Goal: Information Seeking & Learning: Find specific fact

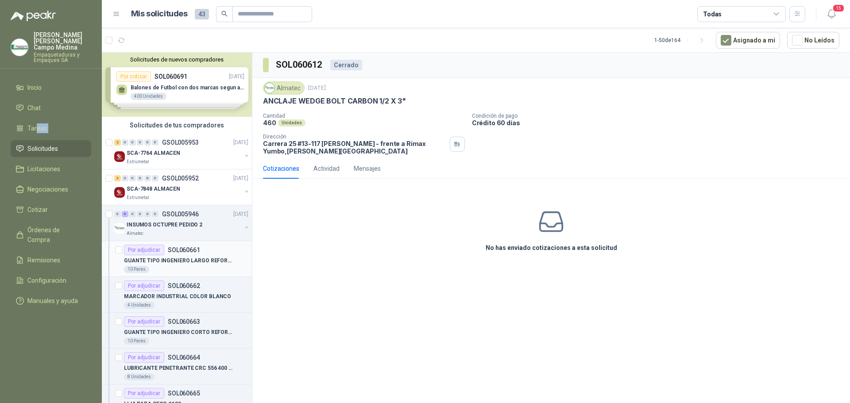
scroll to position [44, 0]
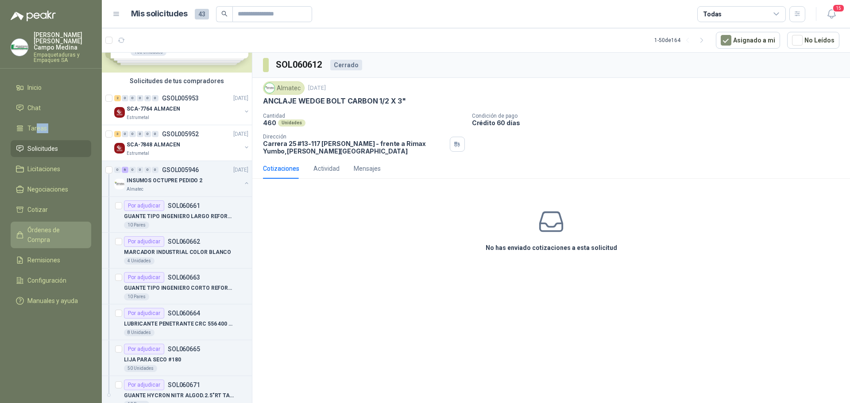
click at [43, 225] on span "Órdenes de Compra" at bounding box center [54, 234] width 55 height 19
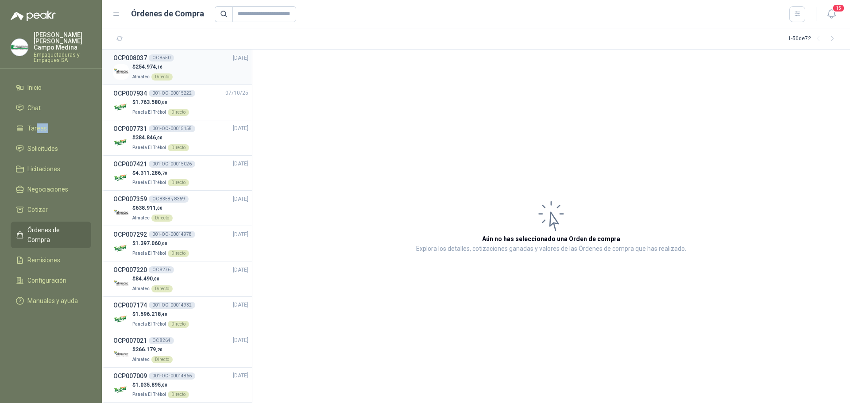
click at [146, 68] on span "254.974 ,16" at bounding box center [148, 67] width 27 height 6
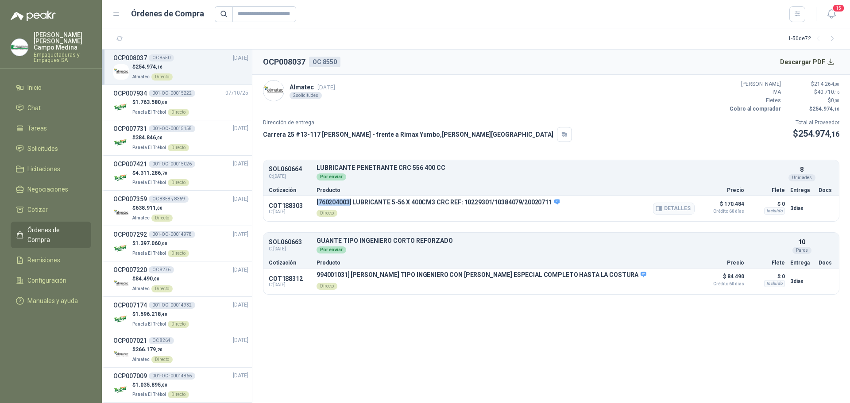
drag, startPoint x: 319, startPoint y: 202, endPoint x: 349, endPoint y: 203, distance: 30.6
click at [349, 203] on p "[760204003] LUBRICANTE 5-56 X 400CM3 CRC REF: 10229301/10384079/20020711" at bounding box center [438, 203] width 243 height 8
copy p "760204003"
drag, startPoint x: 316, startPoint y: 276, endPoint x: 348, endPoint y: 276, distance: 31.9
click at [348, 276] on div "COT188312 C: [DATE] 994001031] GUANTE VAQUETA TIPO INGENIERO CON [PERSON_NAME] …" at bounding box center [551, 282] width 576 height 26
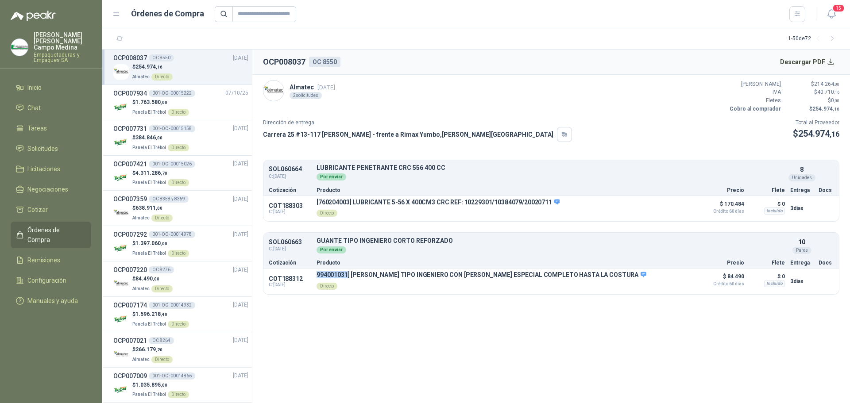
copy p "994001031"
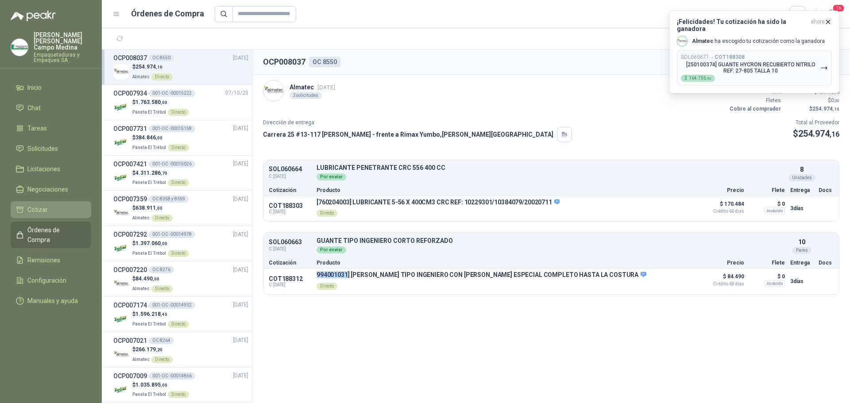
click at [43, 205] on span "Cotizar" at bounding box center [37, 210] width 20 height 10
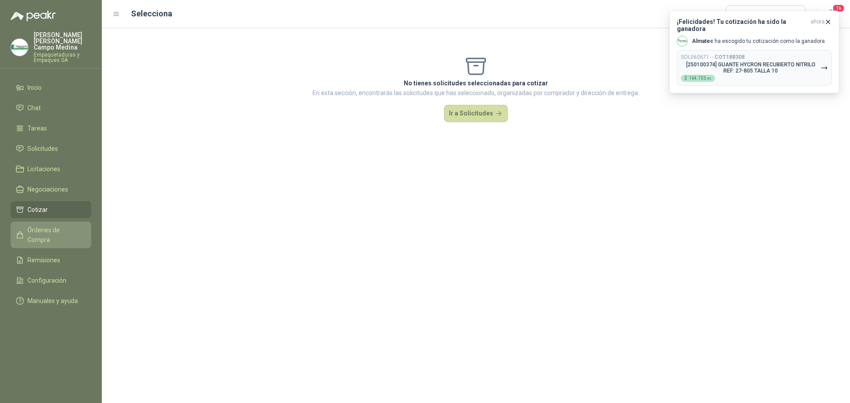
click at [46, 225] on span "Órdenes de Compra" at bounding box center [54, 234] width 55 height 19
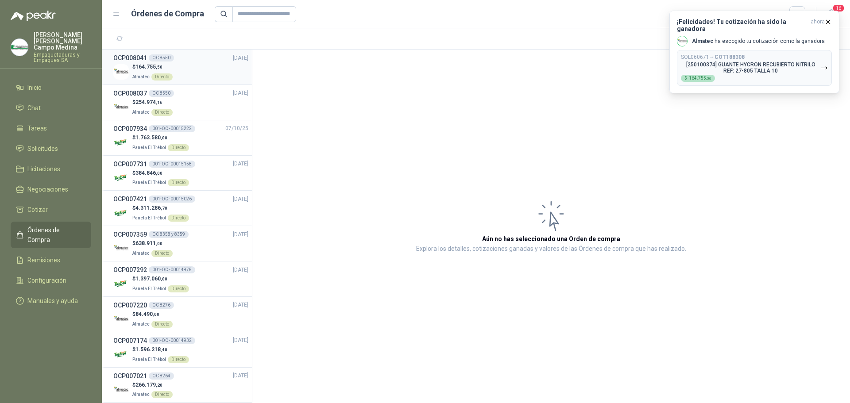
click at [165, 64] on p "$ 164.755 ,50" at bounding box center [152, 67] width 40 height 8
